Goal: Task Accomplishment & Management: Use online tool/utility

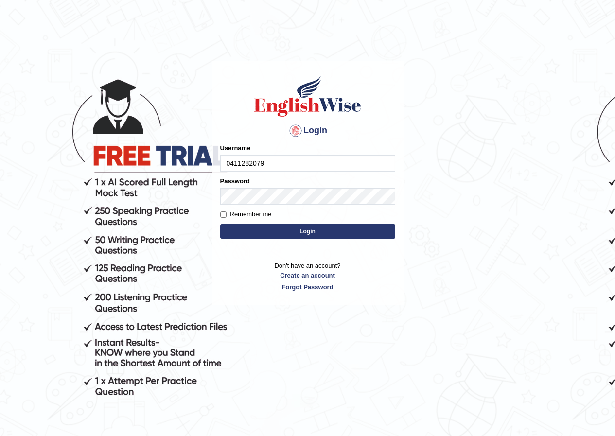
type input "0411282079"
click at [329, 224] on button "Login" at bounding box center [307, 231] width 175 height 15
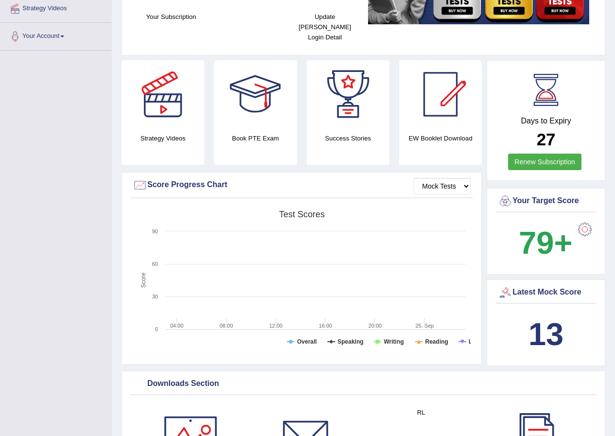
scroll to position [68, 0]
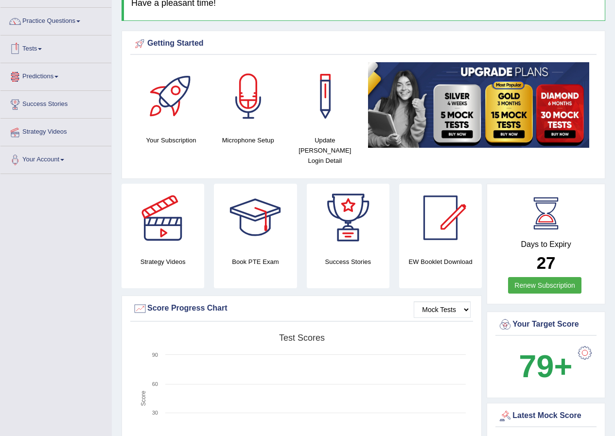
click at [36, 45] on link "Tests" at bounding box center [55, 48] width 111 height 24
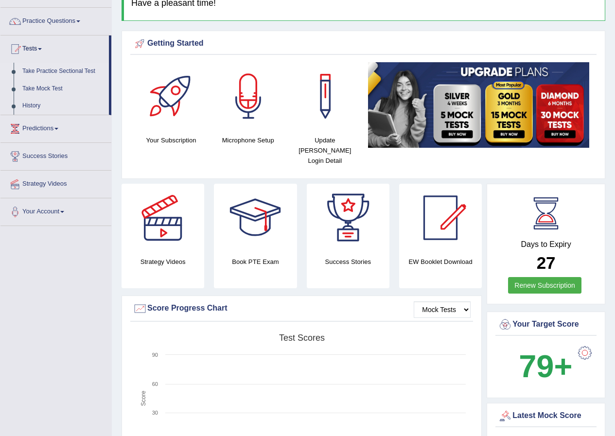
click at [61, 70] on link "Take Practice Sectional Test" at bounding box center [63, 72] width 91 height 18
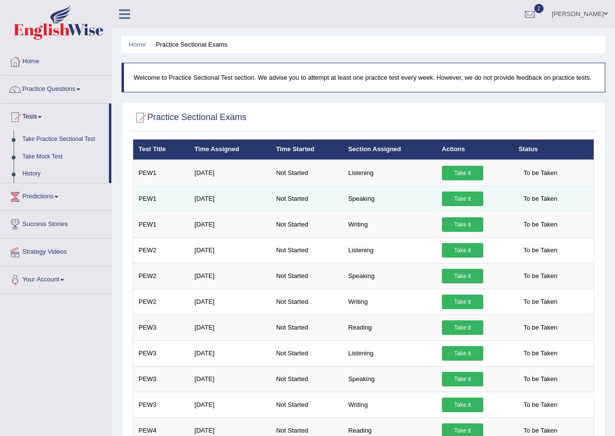
click at [464, 197] on link "Take it" at bounding box center [462, 199] width 41 height 15
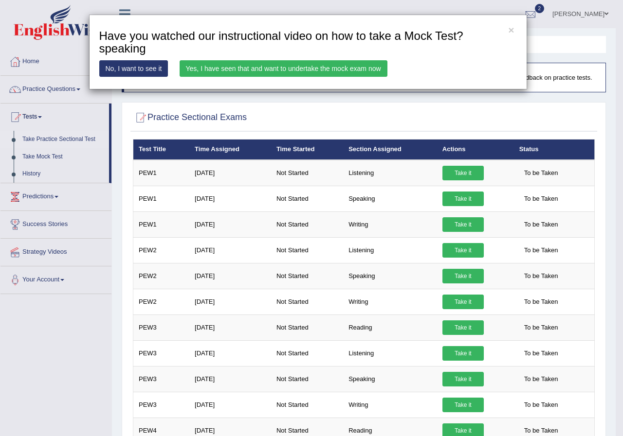
click at [270, 69] on link "Yes, I have seen that and want to undertake the mock exam now" at bounding box center [284, 68] width 208 height 17
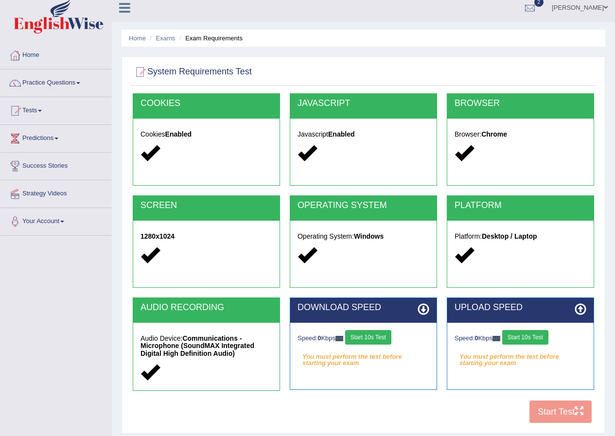
scroll to position [49, 0]
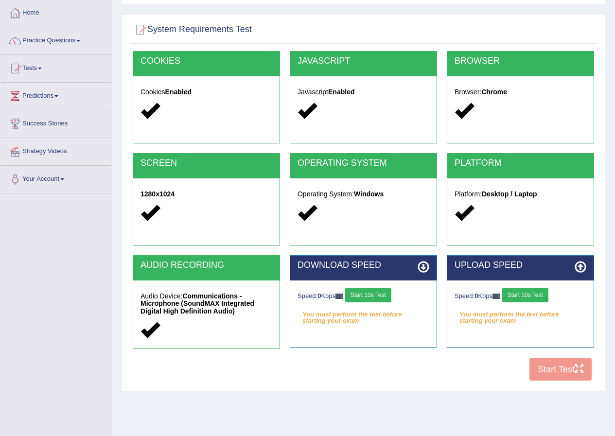
click at [554, 374] on div "COOKIES Cookies Enabled JAVASCRIPT Javascript Enabled BROWSER Browser: Chrome S…" at bounding box center [363, 218] width 467 height 335
click at [381, 289] on button "Start 10s Test" at bounding box center [368, 295] width 46 height 15
click at [532, 291] on button "Start 10s Test" at bounding box center [526, 295] width 46 height 15
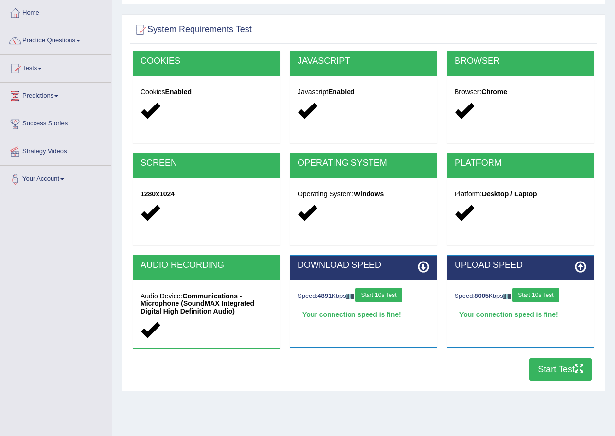
click at [574, 367] on button "Start Test" at bounding box center [561, 370] width 62 height 22
